Goal: Submit feedback/report problem: Submit feedback/report problem

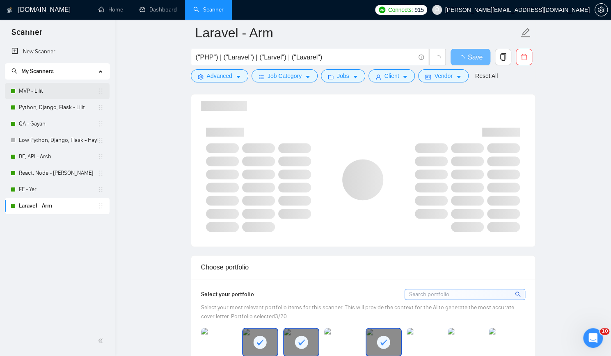
click at [46, 91] on link "MVP - Lilit" at bounding box center [58, 91] width 78 height 16
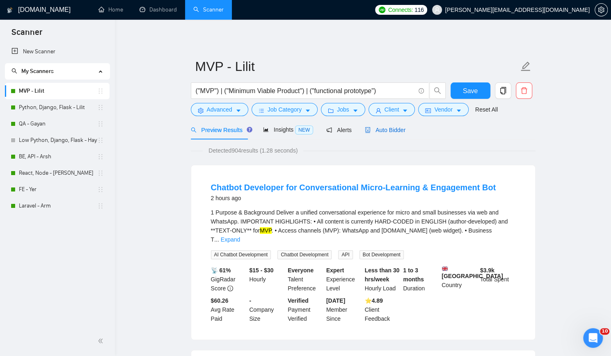
click at [400, 128] on span "Auto Bidder" at bounding box center [385, 130] width 41 height 7
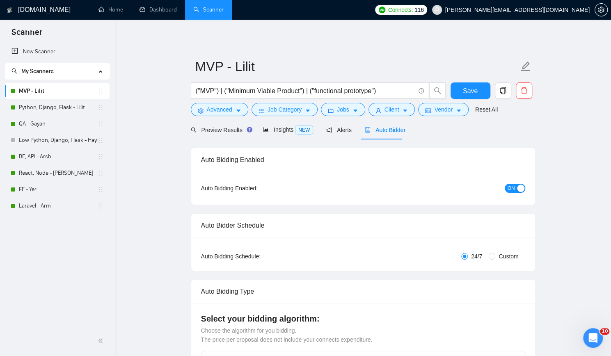
checkbox input "true"
click at [34, 288] on div "New Scanner My Scanners MVP - Lilit Python, Django, Flask - Lilit QA - Gayan Lo…" at bounding box center [57, 184] width 115 height 283
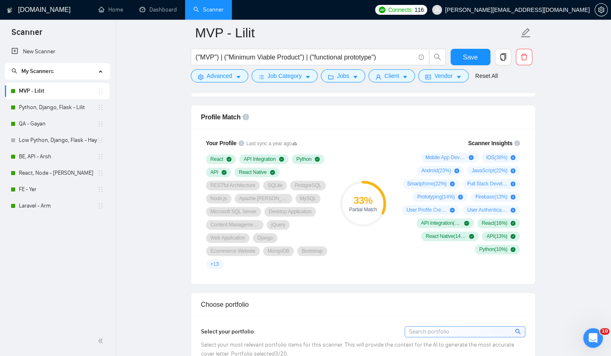
scroll to position [533, 0]
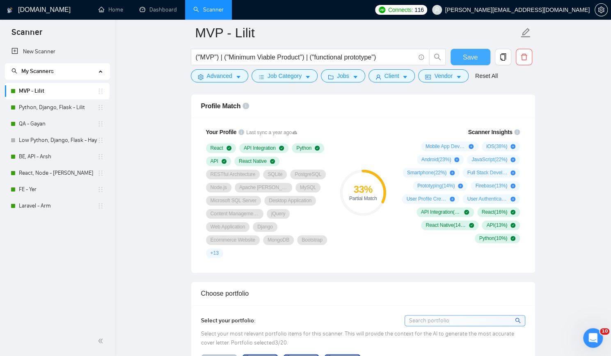
click at [475, 56] on span "Save" at bounding box center [470, 57] width 15 height 10
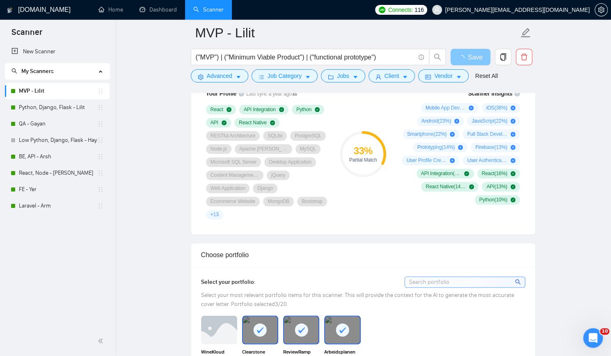
scroll to position [574, 0]
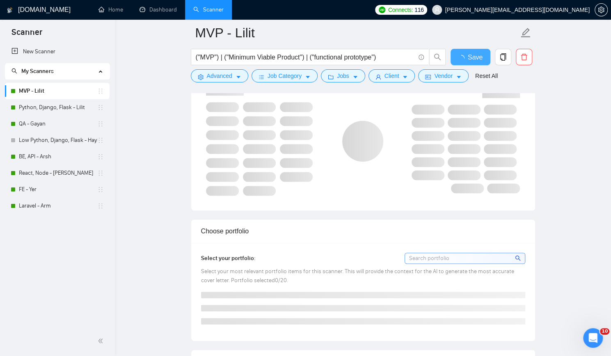
checkbox input "true"
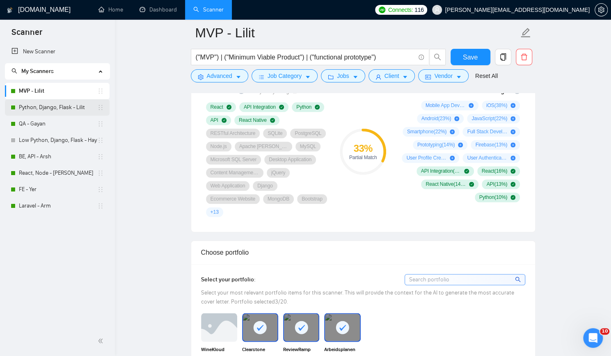
click at [66, 109] on link "Python, Django, Flask - Lilit" at bounding box center [58, 107] width 78 height 16
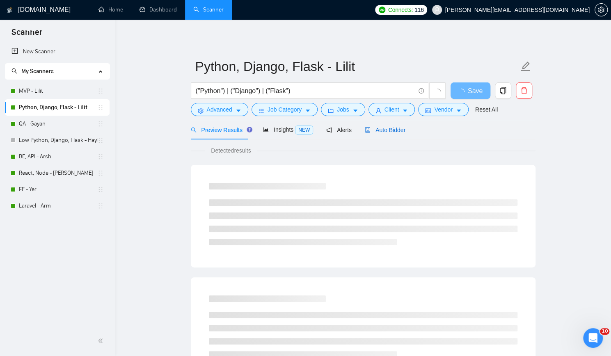
click at [377, 130] on span "Auto Bidder" at bounding box center [385, 130] width 41 height 7
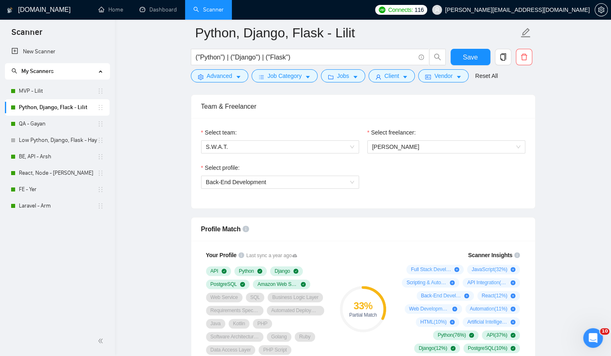
scroll to position [492, 0]
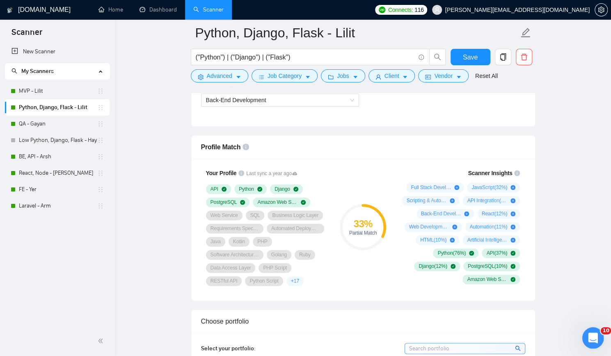
click at [589, 340] on icon "Open Intercom Messenger" at bounding box center [592, 337] width 14 height 14
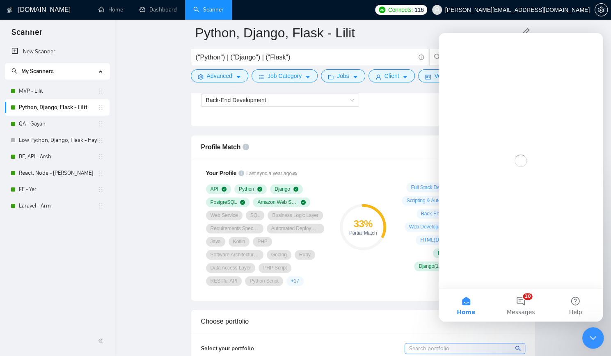
scroll to position [0, 0]
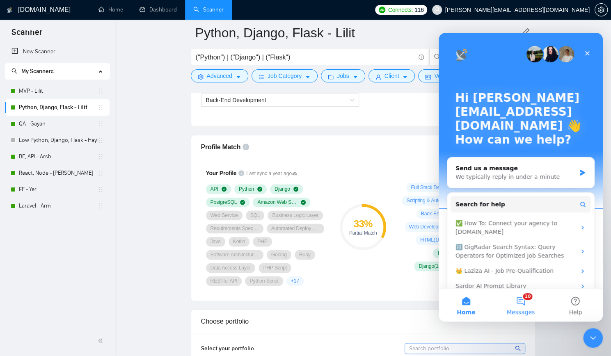
click at [525, 303] on button "10 Messages" at bounding box center [520, 305] width 55 height 33
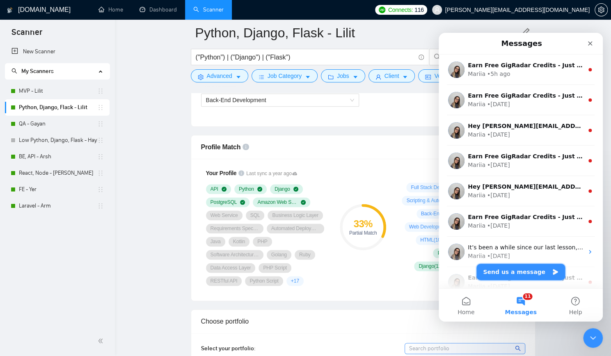
click at [524, 271] on button "Send us a message" at bounding box center [520, 272] width 89 height 16
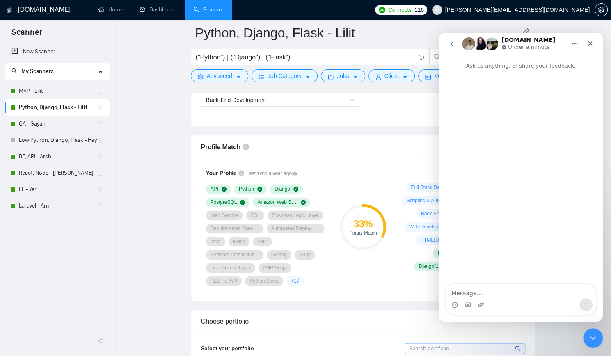
click at [487, 291] on textarea "Message…" at bounding box center [520, 291] width 150 height 14
type textarea "Profile sync is not working on all scanners."
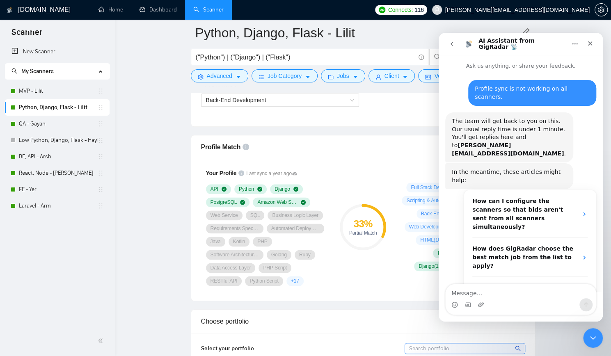
scroll to position [2, 0]
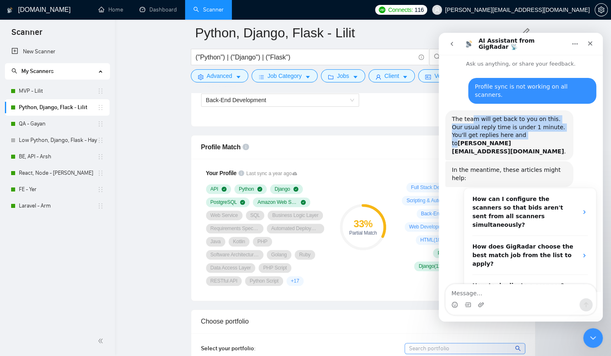
drag, startPoint x: 470, startPoint y: 108, endPoint x: 542, endPoint y: 123, distance: 74.2
click at [542, 123] on div "The team will get back to you on this. Our usual reply time is under 1 minute. …" at bounding box center [509, 135] width 115 height 40
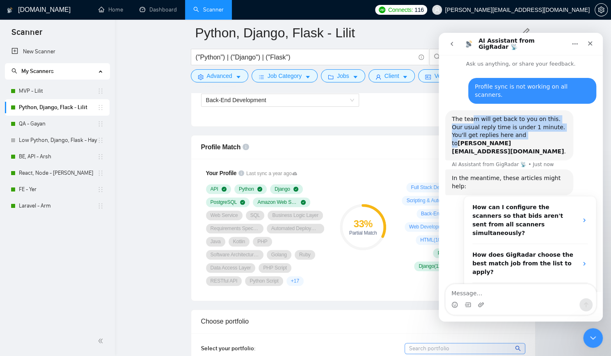
click at [542, 123] on div "The team will get back to you on this. Our usual reply time is under 1 minute. …" at bounding box center [509, 135] width 115 height 40
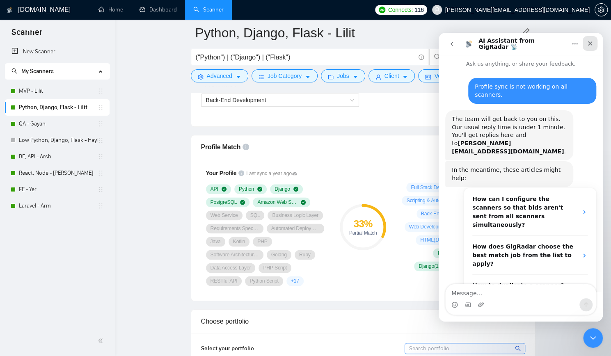
click at [589, 43] on icon "Close" at bounding box center [590, 43] width 5 height 5
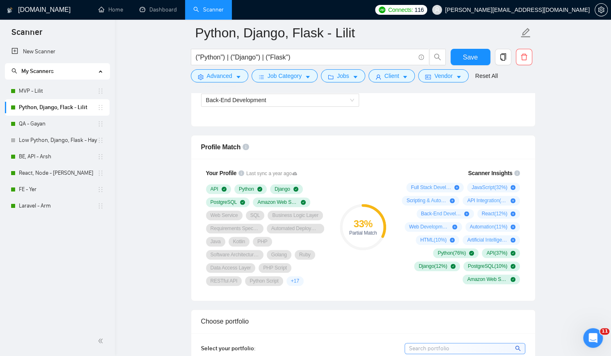
scroll to position [1, 0]
click at [463, 59] on button "Save" at bounding box center [470, 57] width 40 height 16
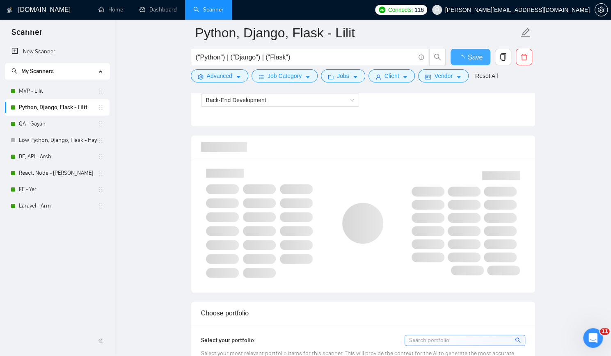
checkbox input "true"
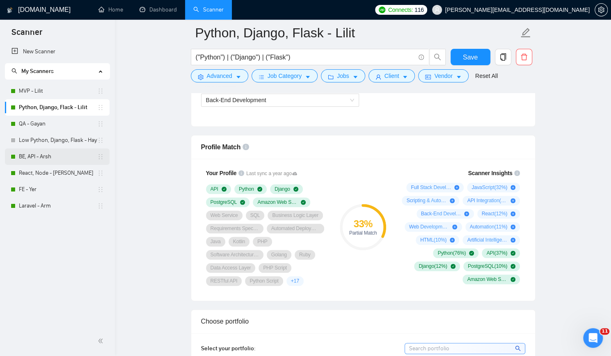
click at [27, 158] on link "BE, API - Arsh" at bounding box center [58, 156] width 78 height 16
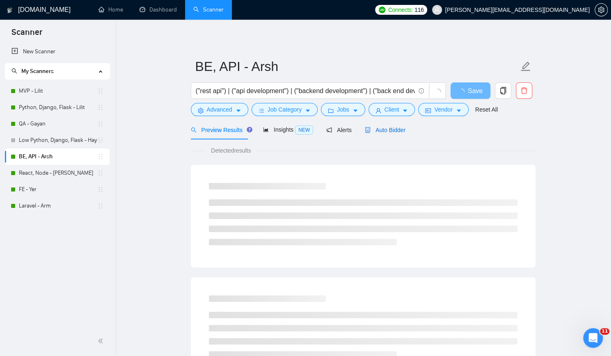
click at [389, 130] on span "Auto Bidder" at bounding box center [385, 130] width 41 height 7
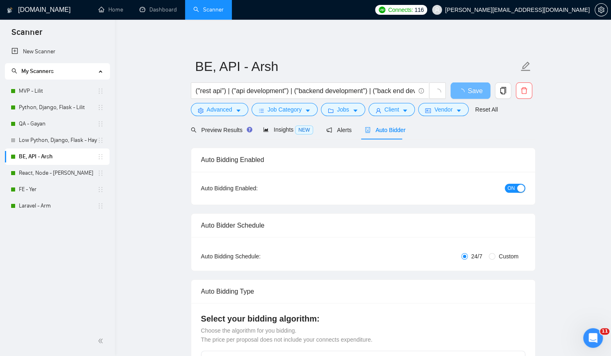
checkbox input "true"
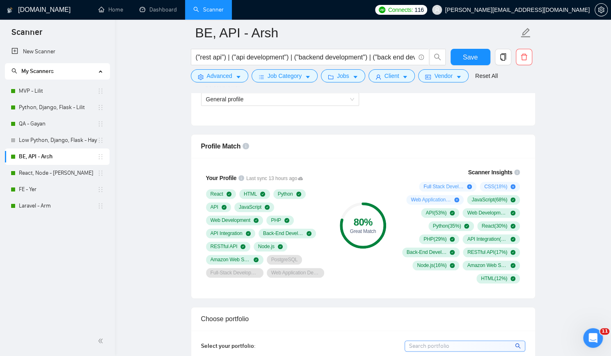
scroll to position [451, 0]
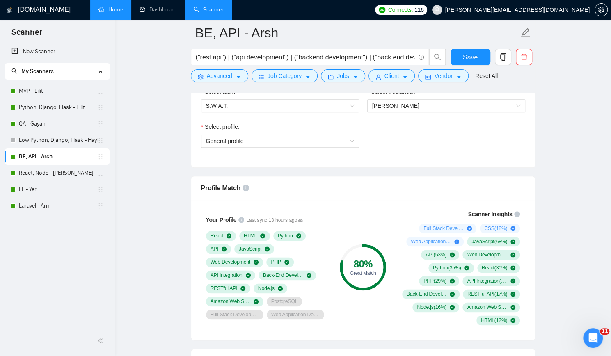
click at [115, 7] on link "Home" at bounding box center [110, 9] width 25 height 7
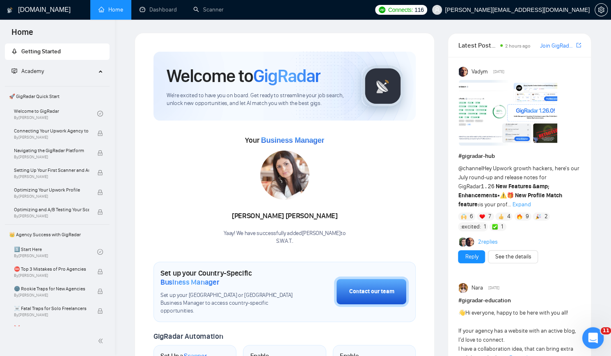
click at [597, 333] on div "Open Intercom Messenger" at bounding box center [591, 336] width 27 height 27
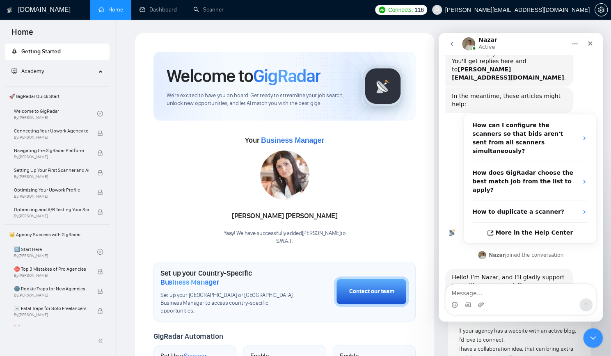
scroll to position [78, 0]
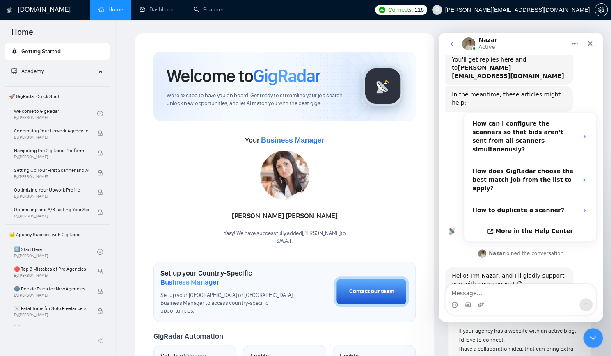
click at [506, 296] on textarea "Message…" at bounding box center [520, 291] width 150 height 14
click at [214, 6] on link "Scanner" at bounding box center [208, 9] width 30 height 7
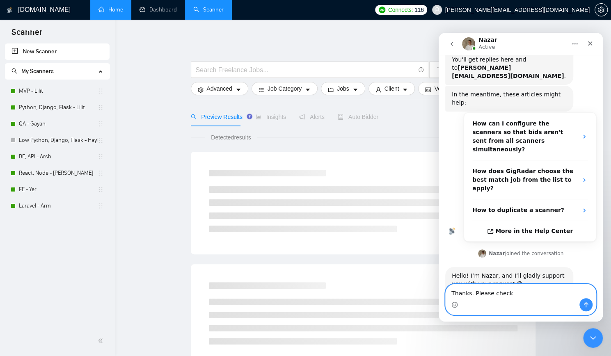
click at [530, 292] on textarea "Thanks. Please check" at bounding box center [520, 291] width 150 height 14
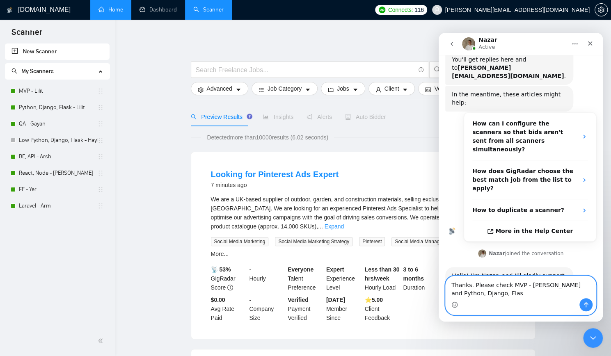
type textarea "Thanks. Please check MVP - [PERSON_NAME] and Python, Django, Flask"
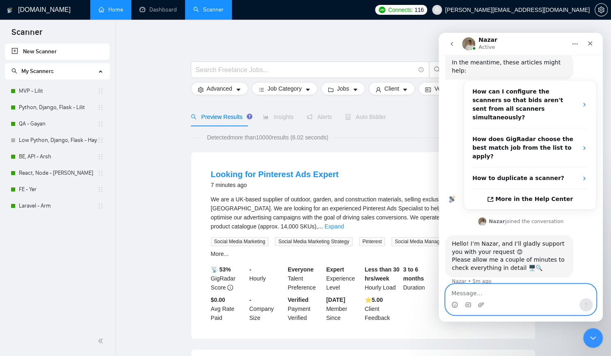
scroll to position [110, 0]
type textarea "Both say updated a year ago for several days."
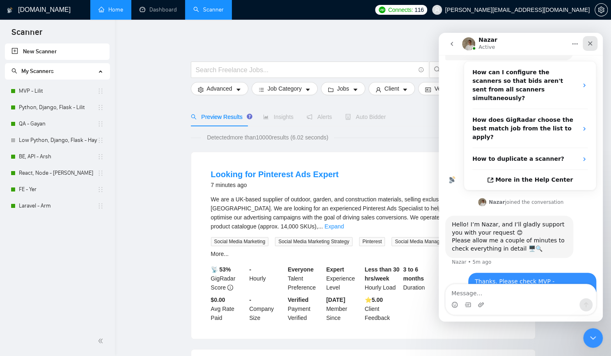
click at [589, 44] on icon "Close" at bounding box center [590, 43] width 5 height 5
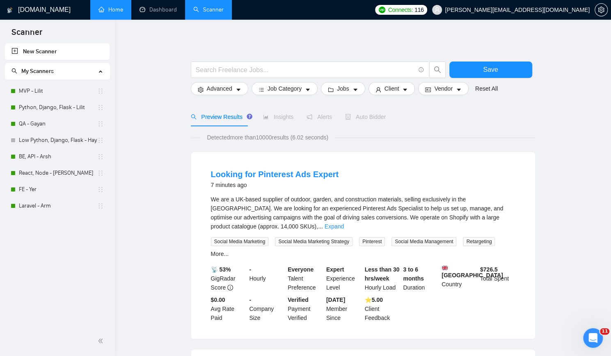
click at [103, 12] on link "Home" at bounding box center [110, 9] width 25 height 7
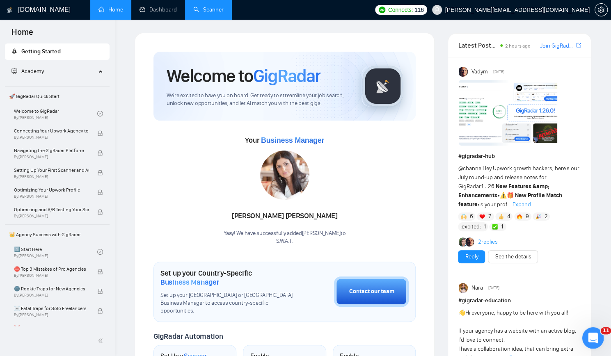
click at [586, 332] on div "Open Intercom Messenger" at bounding box center [591, 336] width 27 height 27
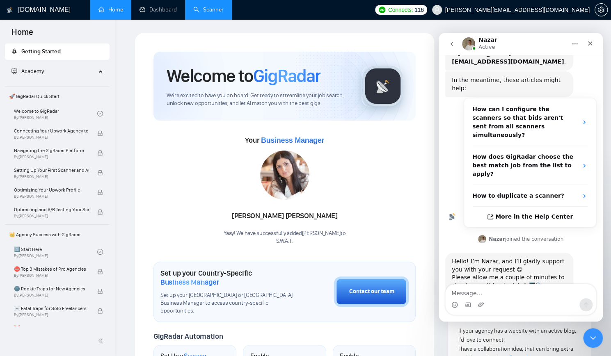
scroll to position [129, 0]
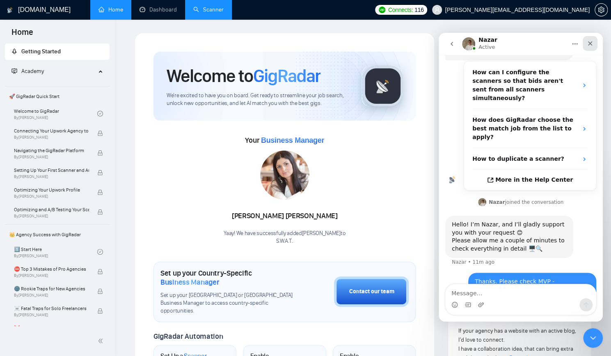
click at [592, 42] on icon "Close" at bounding box center [590, 43] width 7 height 7
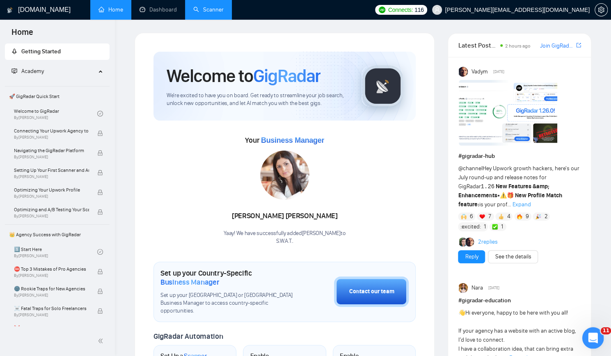
click at [599, 334] on div "Open Intercom Messenger" at bounding box center [591, 336] width 27 height 27
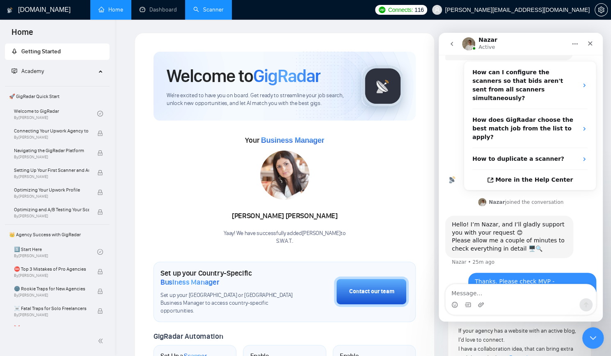
click at [591, 337] on icon "Close Intercom Messenger" at bounding box center [592, 337] width 10 height 10
